Goal: Information Seeking & Learning: Learn about a topic

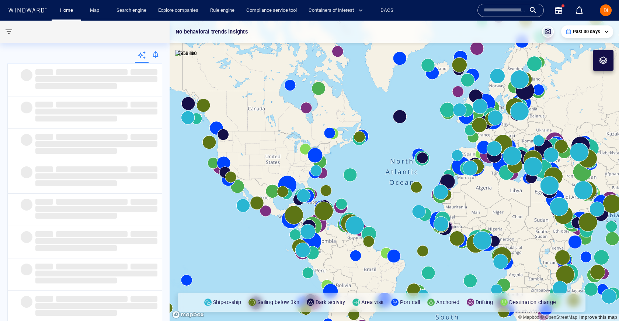
click at [509, 5] on input "text" at bounding box center [504, 10] width 42 height 11
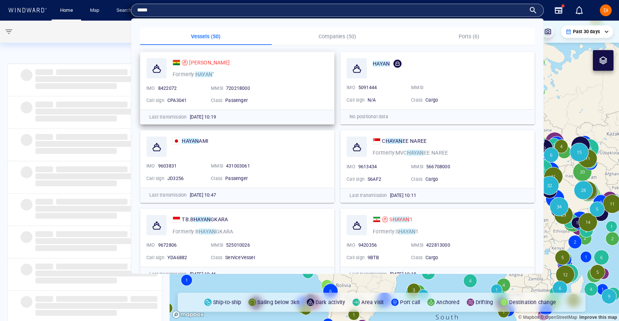
type input "*****"
click at [218, 60] on span "[PERSON_NAME]" at bounding box center [209, 63] width 41 height 6
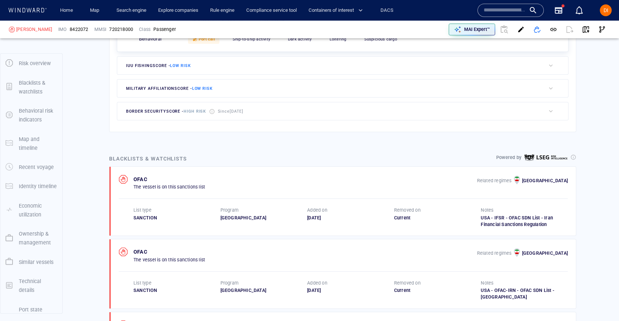
scroll to position [38, 0]
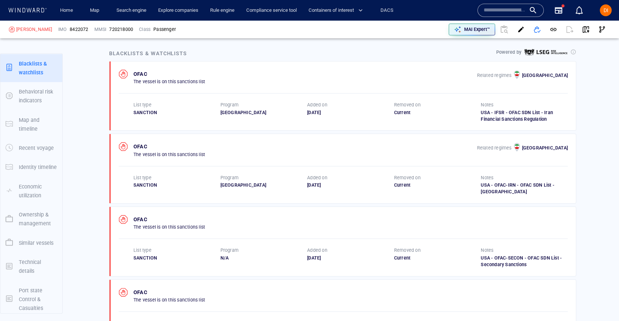
click at [27, 223] on p "Ownership & management" at bounding box center [38, 219] width 38 height 18
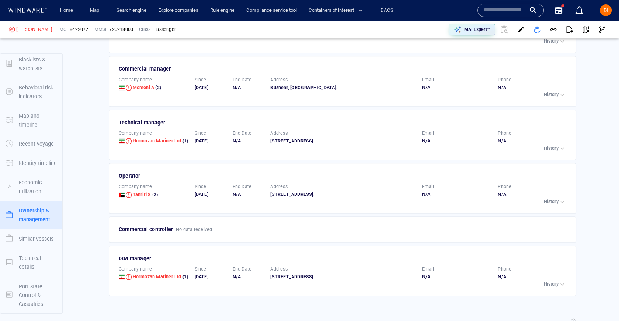
scroll to position [1803, 0]
